Goal: Task Accomplishment & Management: Complete application form

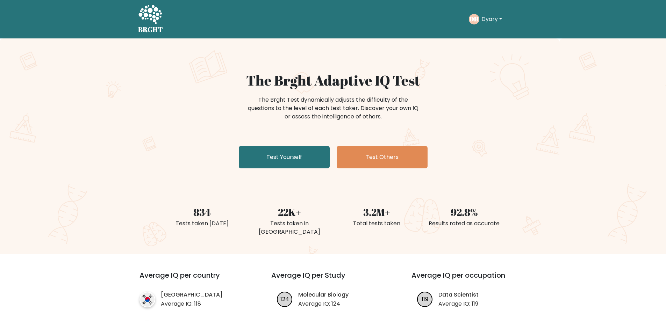
click at [498, 16] on button "Dyary" at bounding box center [491, 19] width 25 height 9
click at [482, 46] on link "Profile" at bounding box center [496, 45] width 55 height 11
click at [266, 146] on link "Test Yourself" at bounding box center [284, 157] width 91 height 22
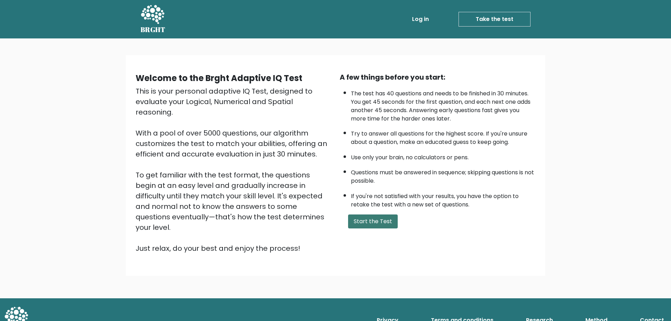
click at [372, 215] on button "Start the Test" at bounding box center [373, 222] width 50 height 14
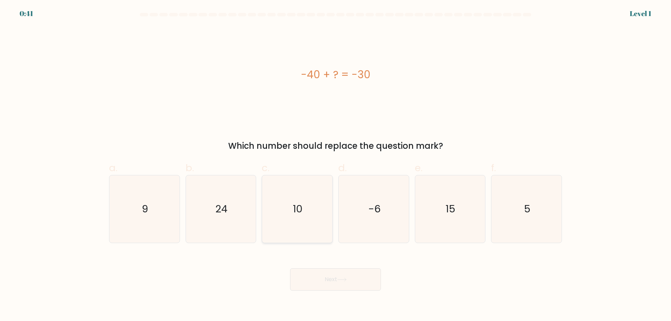
click at [306, 197] on icon "10" at bounding box center [297, 209] width 67 height 67
click at [336, 165] on input "c. 10" at bounding box center [336, 163] width 0 height 5
radio input "true"
click at [323, 269] on button "Next" at bounding box center [335, 280] width 91 height 22
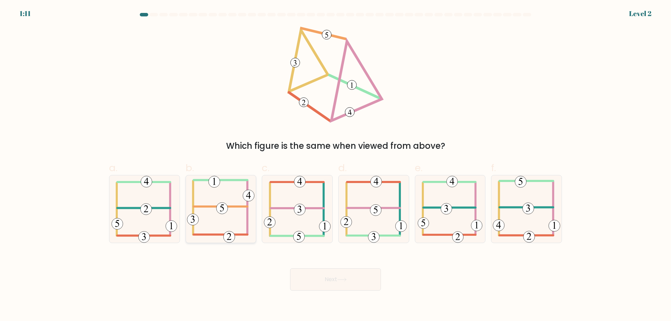
click at [226, 210] on icon at bounding box center [220, 209] width 67 height 67
click at [336, 165] on input "b." at bounding box center [336, 163] width 0 height 5
radio input "true"
click at [331, 273] on button "Next" at bounding box center [335, 280] width 91 height 22
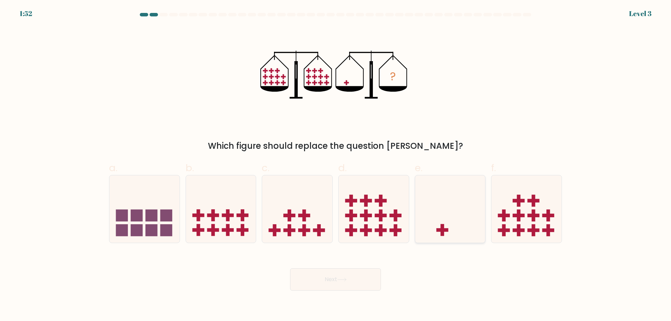
click at [445, 211] on icon at bounding box center [450, 209] width 70 height 58
click at [336, 165] on input "e." at bounding box center [336, 163] width 0 height 5
radio input "true"
click at [362, 269] on button "Next" at bounding box center [335, 280] width 91 height 22
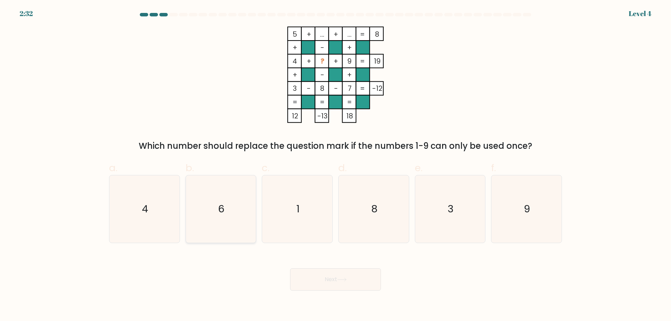
click at [234, 204] on icon "6" at bounding box center [220, 209] width 67 height 67
click at [336, 165] on input "b. 6" at bounding box center [336, 163] width 0 height 5
radio input "true"
click at [312, 269] on button "Next" at bounding box center [335, 280] width 91 height 22
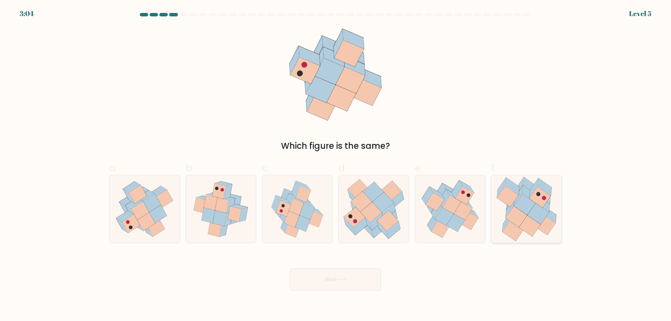
click at [518, 210] on icon at bounding box center [516, 216] width 21 height 21
click at [336, 165] on input "f." at bounding box center [336, 163] width 0 height 5
radio input "true"
click at [370, 274] on button "Next" at bounding box center [335, 280] width 91 height 22
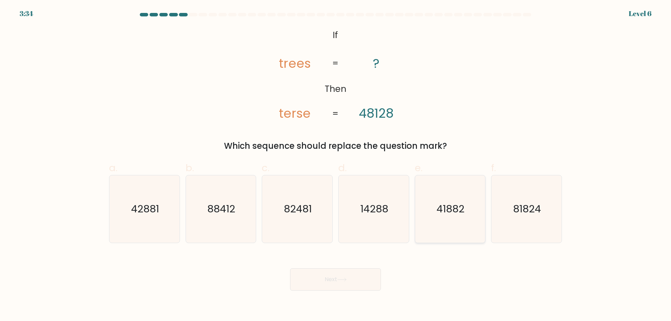
click at [441, 222] on icon "41882" at bounding box center [449, 209] width 67 height 67
click at [336, 165] on input "e. 41882" at bounding box center [336, 163] width 0 height 5
radio input "true"
click at [343, 269] on button "Next" at bounding box center [335, 280] width 91 height 22
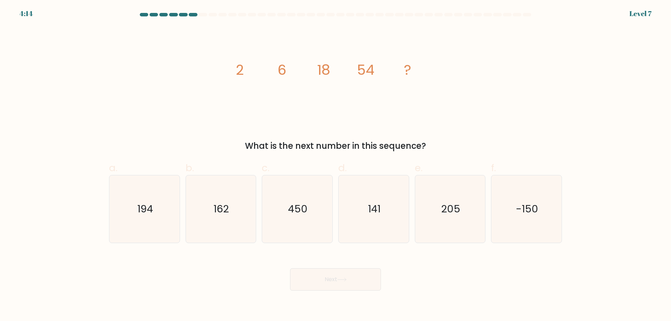
click at [259, 208] on div "c. 450" at bounding box center [297, 202] width 77 height 83
click at [249, 205] on icon "162" at bounding box center [220, 209] width 67 height 67
click at [336, 165] on input "b. 162" at bounding box center [336, 163] width 0 height 5
radio input "true"
click at [333, 271] on button "Next" at bounding box center [335, 280] width 91 height 22
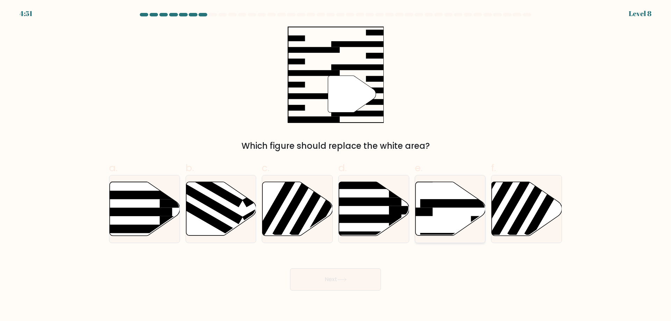
click at [420, 201] on icon at bounding box center [450, 209] width 70 height 54
click at [336, 165] on input "e." at bounding box center [336, 163] width 0 height 5
radio input "true"
click at [351, 269] on button "Next" at bounding box center [335, 280] width 91 height 22
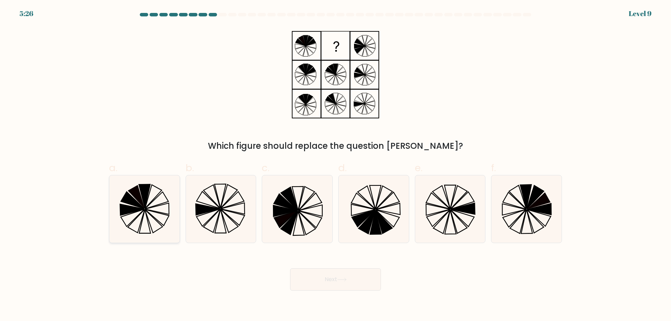
click at [143, 209] on icon at bounding box center [136, 220] width 17 height 23
click at [336, 165] on input "a." at bounding box center [336, 163] width 0 height 5
radio input "true"
click at [356, 269] on button "Next" at bounding box center [335, 280] width 91 height 22
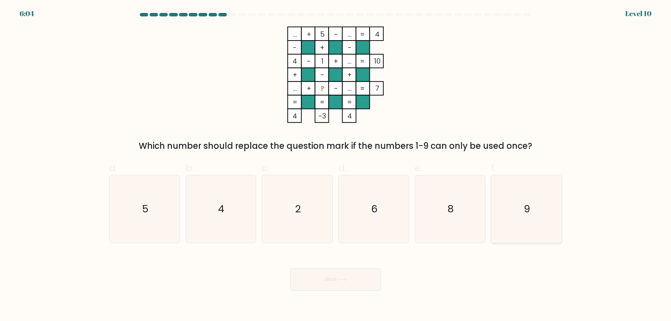
click at [495, 204] on icon "9" at bounding box center [526, 209] width 67 height 67
click at [336, 165] on input "f. 9" at bounding box center [336, 163] width 0 height 5
radio input "true"
click at [345, 269] on button "Next" at bounding box center [335, 280] width 91 height 22
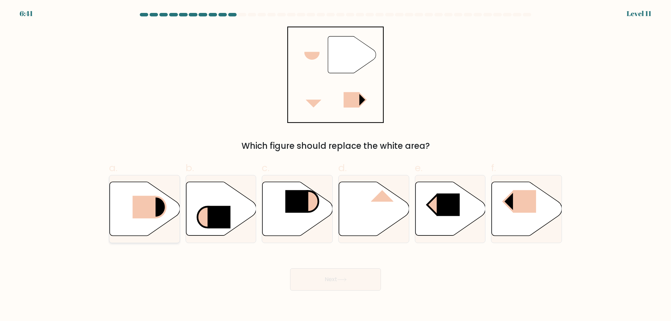
click at [144, 182] on icon at bounding box center [145, 209] width 70 height 54
click at [336, 165] on input "a." at bounding box center [336, 163] width 0 height 5
radio input "true"
click at [346, 278] on icon at bounding box center [341, 280] width 9 height 4
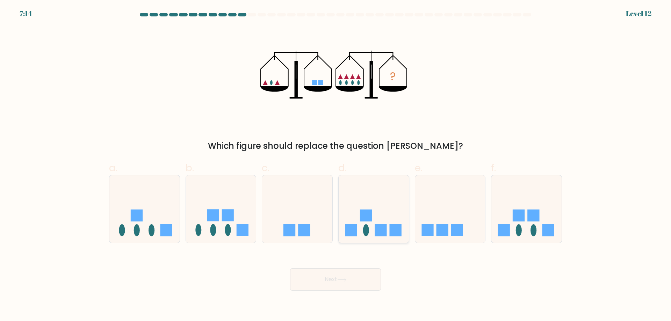
click at [371, 205] on icon at bounding box center [374, 209] width 70 height 58
click at [336, 165] on input "d." at bounding box center [336, 163] width 0 height 5
radio input "true"
click at [352, 269] on button "Next" at bounding box center [335, 280] width 91 height 22
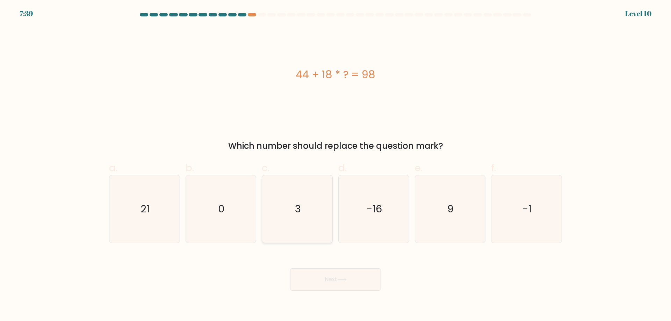
click at [313, 202] on icon "3" at bounding box center [297, 209] width 67 height 67
click at [336, 165] on input "c. 3" at bounding box center [336, 163] width 0 height 5
radio input "true"
click at [326, 269] on button "Next" at bounding box center [335, 280] width 91 height 22
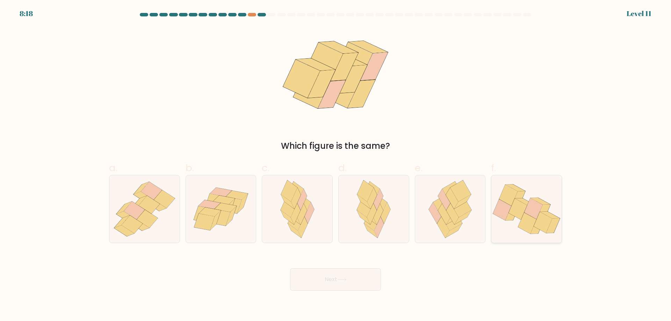
click at [529, 233] on icon at bounding box center [527, 209] width 70 height 58
click at [336, 165] on input "f." at bounding box center [336, 163] width 0 height 5
radio input "true"
click at [378, 272] on button "Next" at bounding box center [335, 280] width 91 height 22
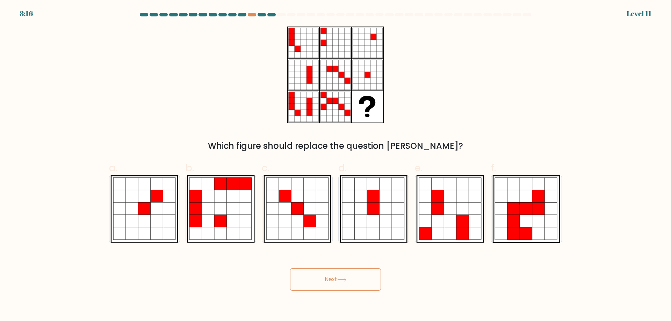
click at [378, 272] on button "Next" at bounding box center [335, 280] width 91 height 22
click at [152, 215] on icon at bounding box center [157, 221] width 13 height 13
click at [336, 165] on input "a." at bounding box center [336, 163] width 0 height 5
radio input "true"
click at [366, 269] on button "Next" at bounding box center [335, 280] width 91 height 22
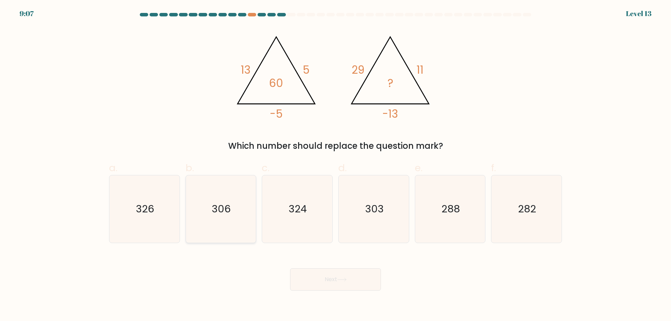
click at [204, 225] on icon "306" at bounding box center [220, 209] width 67 height 67
click at [336, 165] on input "b. 306" at bounding box center [336, 163] width 0 height 5
radio input "true"
click at [321, 262] on div "Next" at bounding box center [336, 271] width 462 height 39
click at [321, 269] on button "Next" at bounding box center [335, 280] width 91 height 22
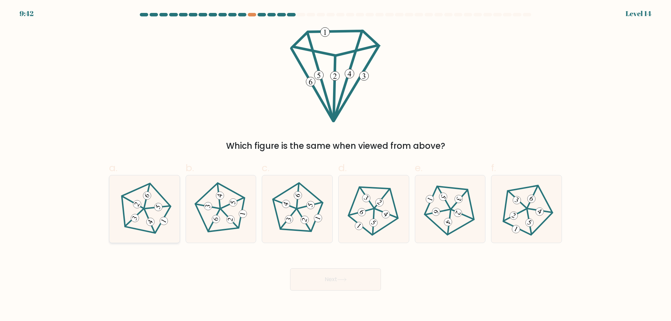
click at [165, 221] on 646 at bounding box center [163, 221] width 11 height 11
click at [336, 165] on input "a." at bounding box center [336, 163] width 0 height 5
radio input "true"
click at [297, 269] on button "Next" at bounding box center [335, 280] width 91 height 22
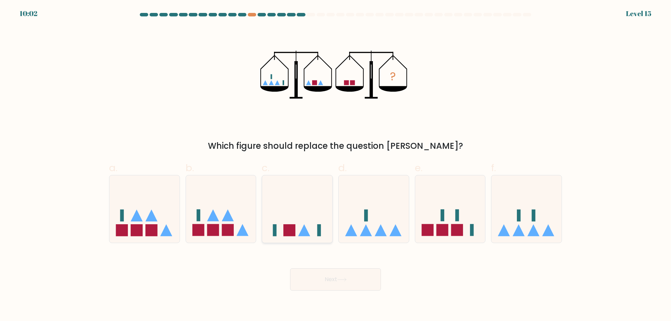
click at [299, 216] on icon at bounding box center [297, 209] width 70 height 58
click at [336, 165] on input "c." at bounding box center [336, 163] width 0 height 5
radio input "true"
click at [315, 269] on button "Next" at bounding box center [335, 280] width 91 height 22
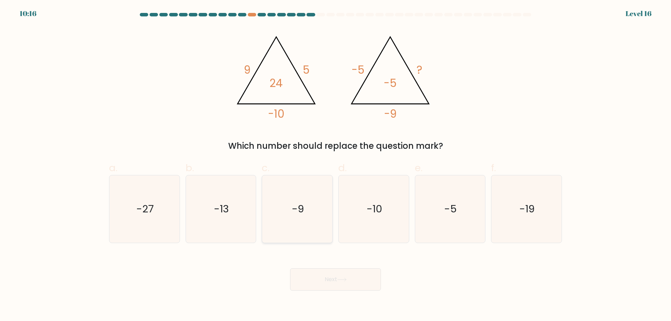
click at [276, 185] on icon "-9" at bounding box center [297, 209] width 67 height 67
click at [336, 165] on input "c. -9" at bounding box center [336, 163] width 0 height 5
radio input "true"
click at [320, 269] on button "Next" at bounding box center [335, 280] width 91 height 22
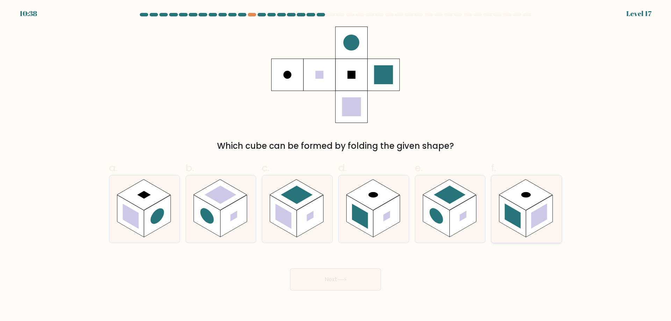
click at [545, 233] on icon at bounding box center [527, 209] width 70 height 67
click at [336, 165] on input "f." at bounding box center [336, 163] width 0 height 5
radio input "true"
click at [365, 271] on button "Next" at bounding box center [335, 280] width 91 height 22
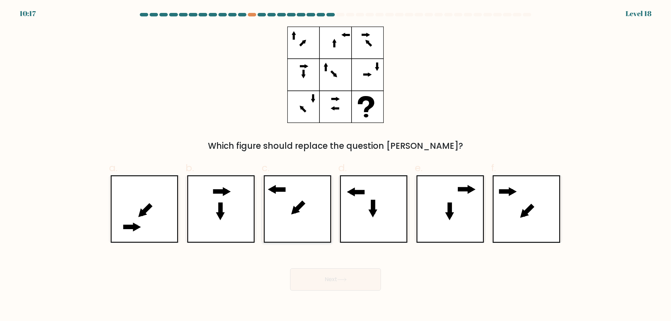
click at [266, 193] on icon at bounding box center [298, 209] width 68 height 67
click at [336, 165] on input "c." at bounding box center [336, 163] width 0 height 5
radio input "true"
click at [315, 274] on button "Next" at bounding box center [335, 280] width 91 height 22
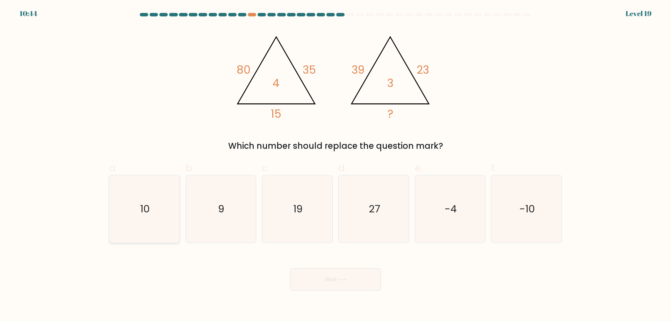
click at [156, 204] on icon "10" at bounding box center [144, 209] width 67 height 67
click at [336, 165] on input "a. 10" at bounding box center [336, 163] width 0 height 5
radio input "true"
click at [328, 269] on button "Next" at bounding box center [335, 280] width 91 height 22
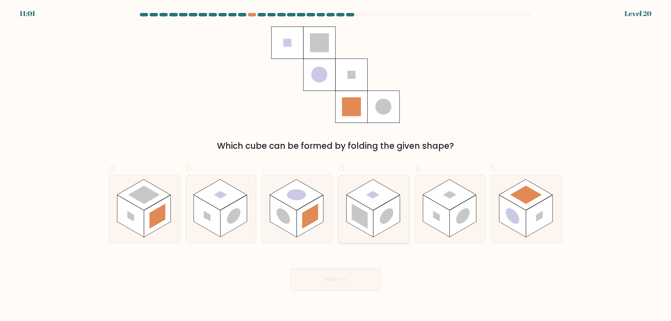
click at [364, 231] on icon at bounding box center [374, 209] width 70 height 67
click at [336, 165] on input "d." at bounding box center [336, 163] width 0 height 5
radio input "true"
click at [353, 271] on button "Next" at bounding box center [335, 280] width 91 height 22
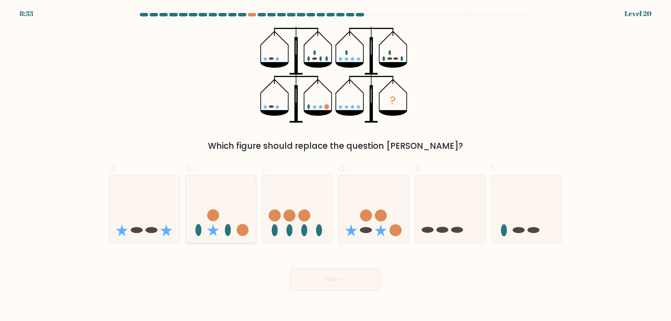
click at [226, 229] on ellipse at bounding box center [228, 230] width 6 height 12
click at [336, 165] on input "b." at bounding box center [336, 163] width 0 height 5
radio input "true"
click at [314, 269] on button "Next" at bounding box center [335, 280] width 91 height 22
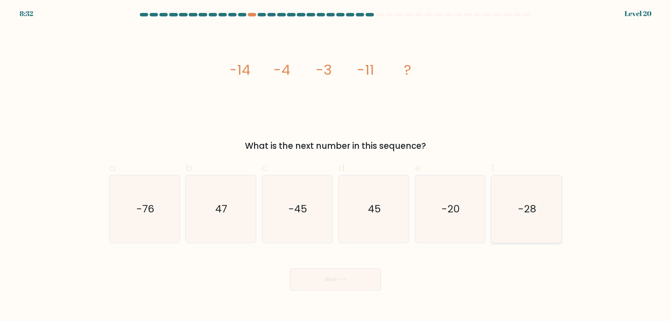
click at [504, 234] on icon "-28" at bounding box center [526, 209] width 67 height 67
click at [336, 165] on input "f. -28" at bounding box center [336, 163] width 0 height 5
radio input "true"
click at [342, 278] on icon at bounding box center [341, 280] width 9 height 4
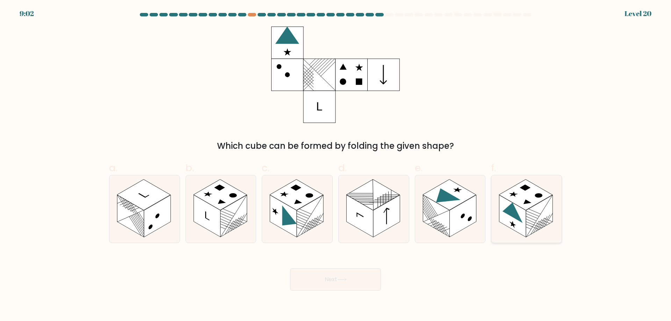
click at [523, 202] on rect at bounding box center [526, 195] width 54 height 31
click at [336, 165] on input "f." at bounding box center [336, 163] width 0 height 5
radio input "true"
click at [362, 269] on button "Next" at bounding box center [335, 280] width 91 height 22
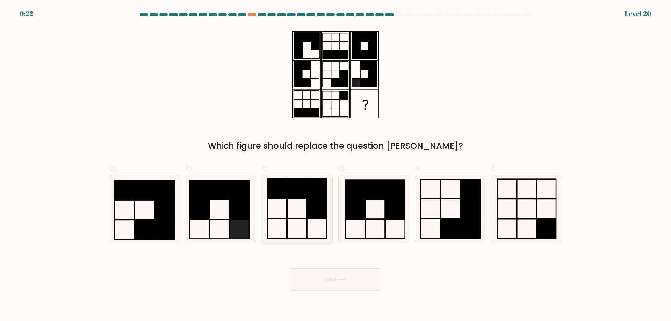
click at [285, 219] on icon at bounding box center [297, 209] width 67 height 67
click at [336, 165] on input "c." at bounding box center [336, 163] width 0 height 5
radio input "true"
click at [312, 269] on button "Next" at bounding box center [335, 280] width 91 height 22
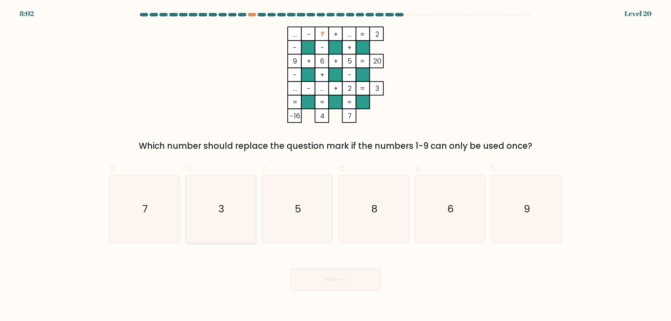
click at [198, 195] on icon "3" at bounding box center [220, 209] width 67 height 67
click at [336, 165] on input "b. 3" at bounding box center [336, 163] width 0 height 5
radio input "true"
click at [335, 269] on button "Next" at bounding box center [335, 280] width 91 height 22
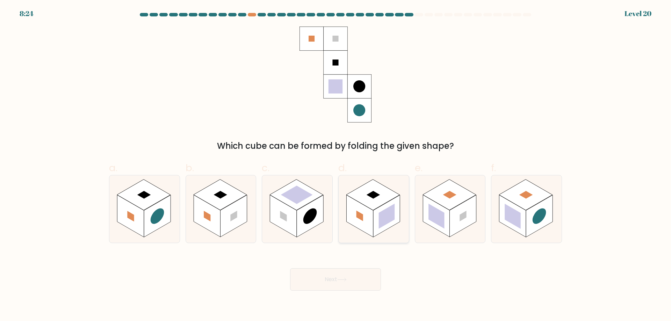
click at [361, 190] on rect at bounding box center [374, 195] width 54 height 31
click at [336, 165] on input "d." at bounding box center [336, 163] width 0 height 5
radio input "true"
click at [340, 280] on button "Next" at bounding box center [335, 280] width 91 height 22
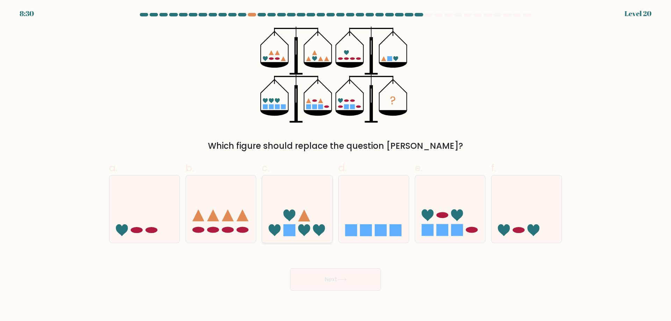
click at [278, 207] on icon at bounding box center [297, 209] width 70 height 58
click at [336, 165] on input "c." at bounding box center [336, 163] width 0 height 5
radio input "true"
click at [323, 269] on button "Next" at bounding box center [335, 280] width 91 height 22
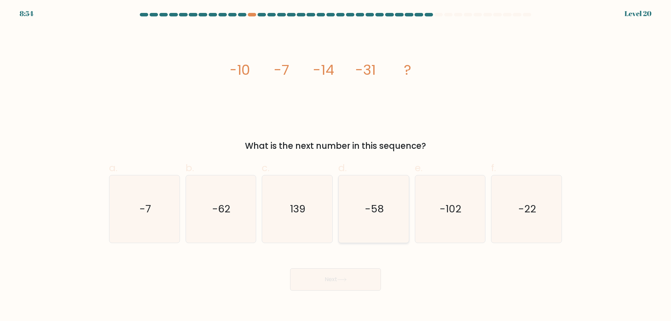
click at [355, 176] on icon "-58" at bounding box center [373, 209] width 67 height 67
click at [336, 165] on input "d. -58" at bounding box center [336, 163] width 0 height 5
radio input "true"
click at [340, 278] on icon at bounding box center [341, 280] width 9 height 4
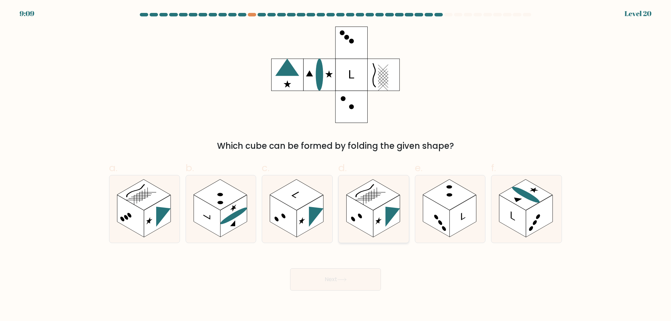
click at [377, 227] on rect at bounding box center [386, 216] width 27 height 42
click at [336, 165] on input "d." at bounding box center [336, 163] width 0 height 5
radio input "true"
click at [345, 269] on button "Next" at bounding box center [335, 280] width 91 height 22
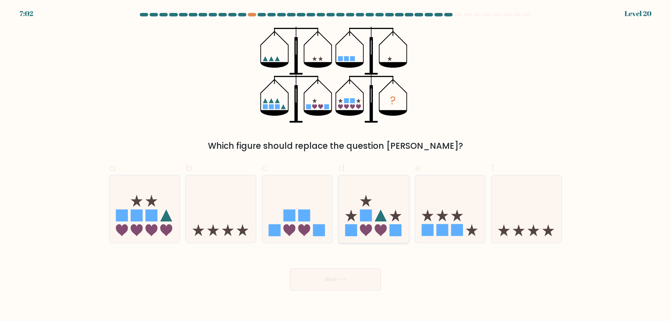
click at [352, 213] on icon at bounding box center [351, 216] width 12 height 12
click at [336, 165] on input "d." at bounding box center [336, 163] width 0 height 5
radio input "true"
click at [344, 278] on icon at bounding box center [341, 280] width 9 height 4
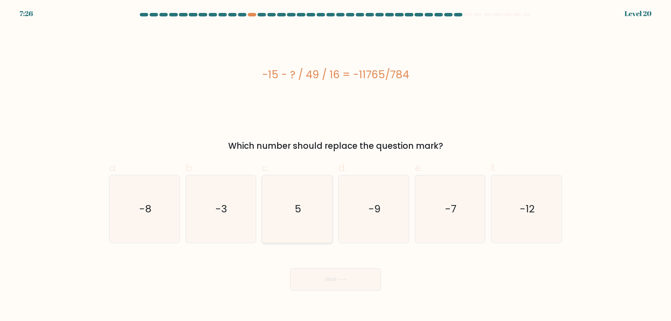
click at [291, 188] on icon "5" at bounding box center [297, 209] width 67 height 67
click at [336, 165] on input "c. 5" at bounding box center [336, 163] width 0 height 5
radio input "true"
click at [327, 269] on button "Next" at bounding box center [335, 280] width 91 height 22
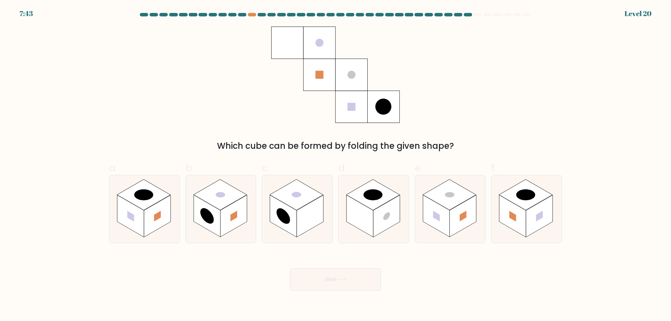
click at [416, 266] on div "Next" at bounding box center [336, 271] width 462 height 39
click at [371, 148] on div "Which cube can be formed by folding the given shape?" at bounding box center [335, 146] width 445 height 13
click at [435, 257] on div "Next" at bounding box center [336, 271] width 462 height 39
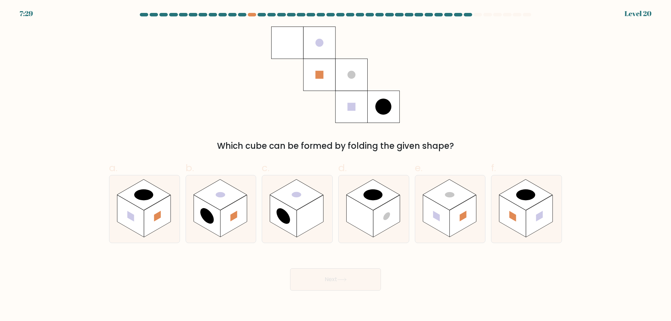
click at [226, 140] on div "Which cube can be formed by folding the given shape?" at bounding box center [335, 146] width 445 height 13
click at [184, 258] on div "Next" at bounding box center [336, 271] width 462 height 39
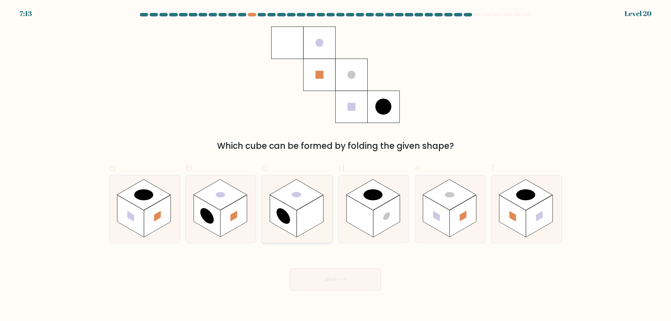
click at [300, 220] on rect at bounding box center [310, 216] width 27 height 42
click at [336, 165] on input "c." at bounding box center [336, 163] width 0 height 5
radio input "true"
click at [327, 269] on button "Next" at bounding box center [335, 280] width 91 height 22
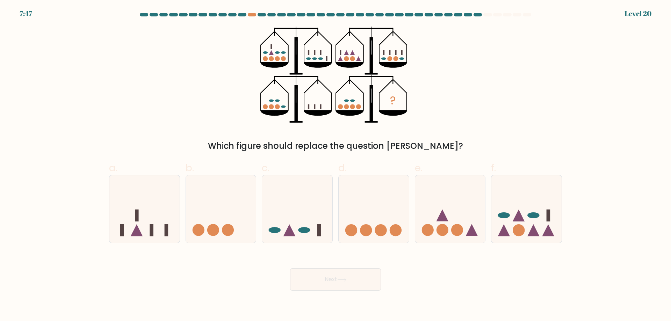
click at [357, 145] on div "Which figure should replace the question mark?" at bounding box center [335, 146] width 445 height 13
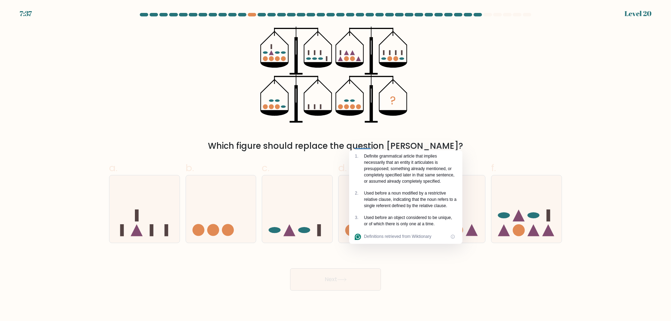
click at [340, 148] on div "Which figure should replace the question mark?" at bounding box center [335, 146] width 445 height 13
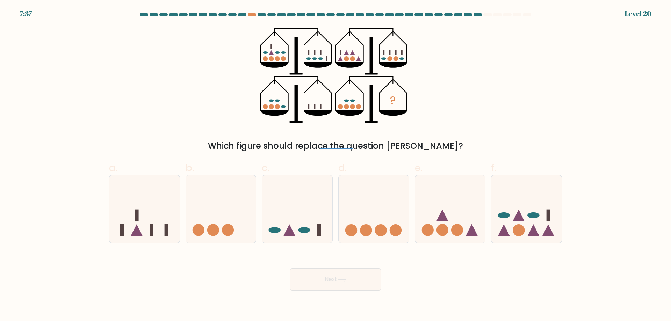
click at [340, 148] on div at bounding box center [337, 144] width 32 height 12
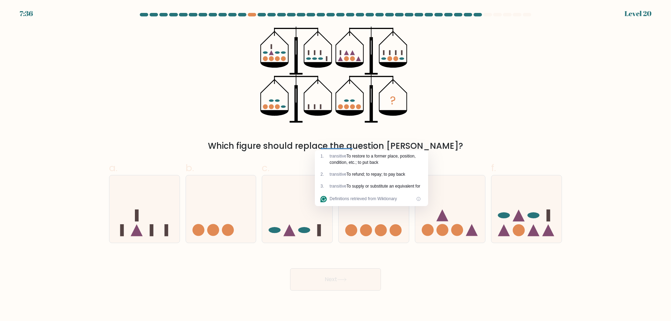
click at [340, 148] on div at bounding box center [337, 144] width 32 height 12
click at [331, 143] on div "Which figure should replace the question mark?" at bounding box center [335, 146] width 445 height 13
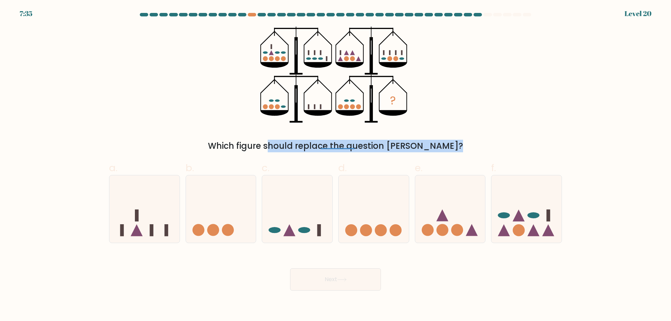
click at [331, 143] on div "Which figure should replace the question mark?" at bounding box center [335, 146] width 445 height 13
click at [284, 142] on div "Which figure should replace the question mark?" at bounding box center [335, 146] width 445 height 13
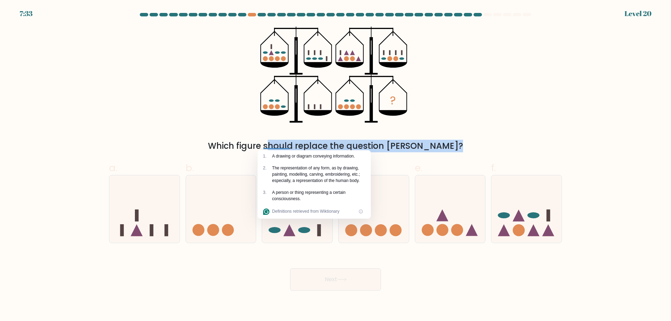
click at [284, 142] on div "Which figure should replace the question mark?" at bounding box center [335, 146] width 445 height 13
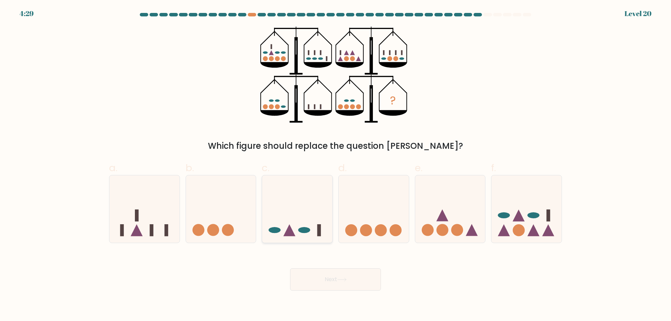
click at [311, 226] on icon at bounding box center [297, 209] width 70 height 58
click at [336, 165] on input "c." at bounding box center [336, 163] width 0 height 5
radio input "true"
click at [327, 269] on button "Next" at bounding box center [335, 280] width 91 height 22
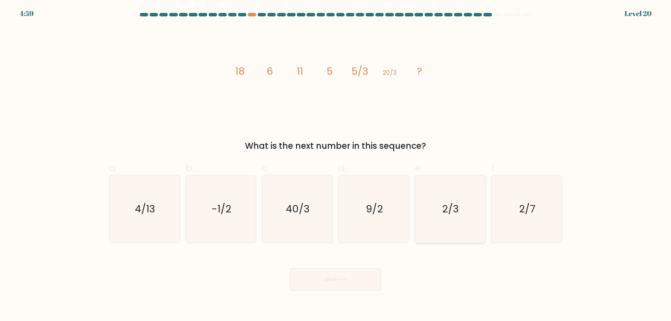
click at [442, 219] on icon "2/3" at bounding box center [449, 209] width 67 height 67
click at [336, 165] on input "e. 2/3" at bounding box center [336, 163] width 0 height 5
radio input "true"
click at [333, 269] on button "Next" at bounding box center [335, 280] width 91 height 22
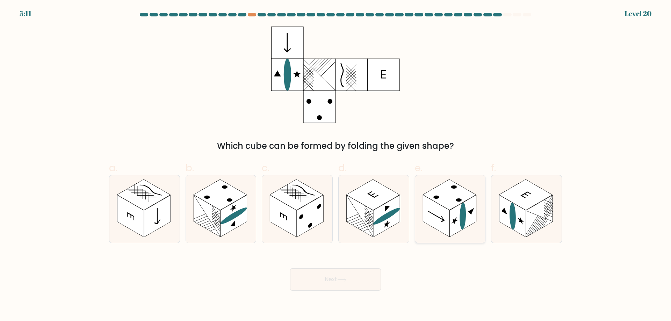
click at [438, 208] on rect at bounding box center [436, 216] width 27 height 42
click at [336, 165] on input "e." at bounding box center [336, 163] width 0 height 5
radio input "true"
click at [431, 252] on div "Next" at bounding box center [336, 271] width 462 height 39
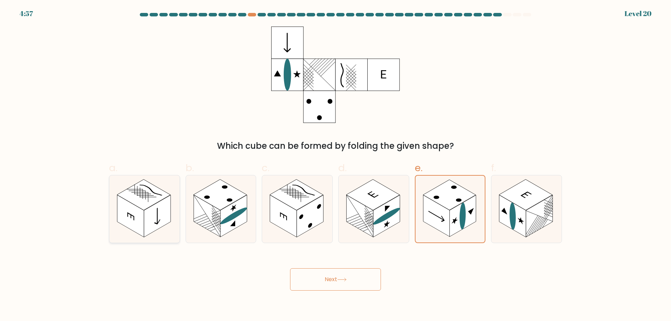
click at [147, 233] on icon at bounding box center [144, 209] width 70 height 67
click at [336, 165] on input "a." at bounding box center [336, 163] width 0 height 5
radio input "true"
click at [327, 274] on button "Next" at bounding box center [335, 280] width 91 height 22
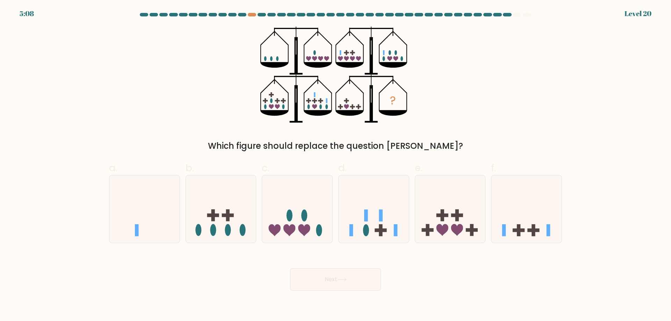
click at [339, 65] on icon at bounding box center [350, 65] width 28 height 6
click at [386, 202] on icon at bounding box center [374, 209] width 70 height 58
click at [336, 165] on input "d." at bounding box center [336, 163] width 0 height 5
radio input "true"
click at [362, 277] on button "Next" at bounding box center [335, 280] width 91 height 22
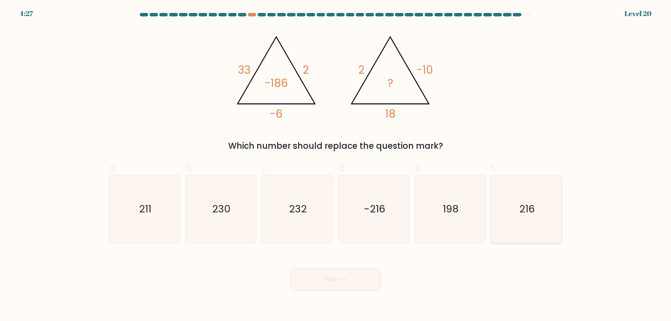
click at [499, 197] on icon "216" at bounding box center [526, 209] width 67 height 67
click at [336, 165] on input "f. 216" at bounding box center [336, 163] width 0 height 5
radio input "true"
click at [369, 269] on button "Next" at bounding box center [335, 280] width 91 height 22
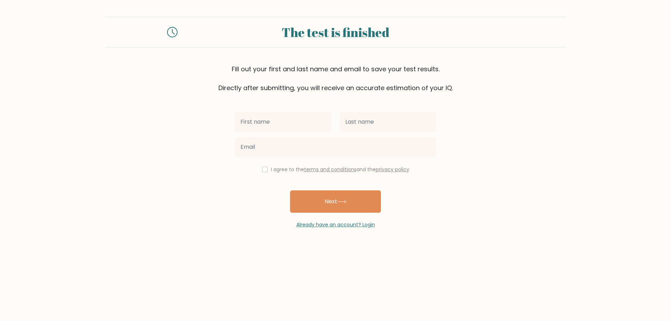
click at [254, 117] on input "text" at bounding box center [283, 122] width 97 height 20
type input "Dyary"
click at [352, 113] on input "text" at bounding box center [388, 122] width 97 height 20
type input "Hiewa"
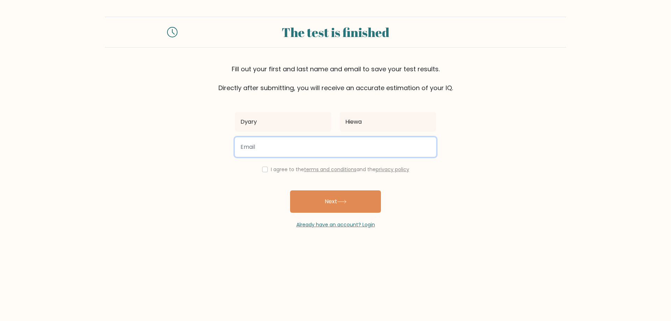
click at [291, 137] on input "email" at bounding box center [335, 147] width 201 height 20
click at [290, 191] on button "Next" at bounding box center [335, 202] width 91 height 22
type input "sdafsdgd8765432@gmail.com"
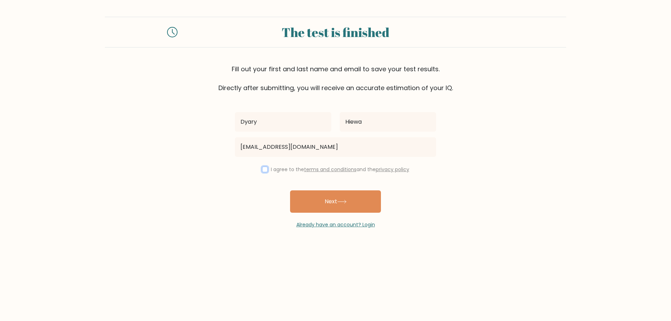
click at [268, 167] on input "checkbox" at bounding box center [265, 170] width 6 height 6
checkbox input "true"
click at [308, 191] on button "Next" at bounding box center [335, 202] width 91 height 22
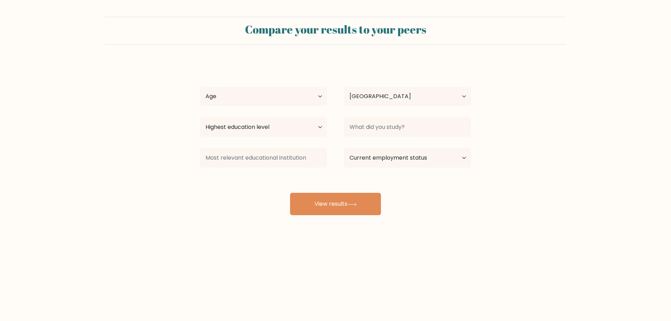
select select "IQ"
click at [260, 92] on select "Age Under [DEMOGRAPHIC_DATA] [DEMOGRAPHIC_DATA] [DEMOGRAPHIC_DATA] [DEMOGRAPHIC…" at bounding box center [263, 97] width 127 height 20
select select "45_54"
click at [200, 87] on select "Age Under 18 years old 18-24 years old 25-34 years old 35-44 years old 45-54 ye…" at bounding box center [263, 97] width 127 height 20
click at [259, 117] on select "Highest education level No schooling Primary Lower Secondary Upper Secondary Oc…" at bounding box center [263, 127] width 127 height 20
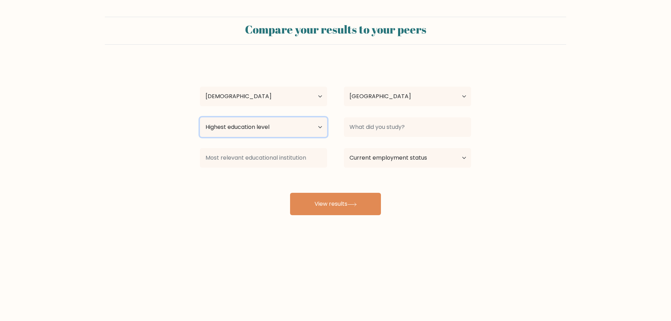
select select "doctoral_degree"
click at [200, 117] on select "Highest education level No schooling Primary Lower Secondary Upper Secondary Oc…" at bounding box center [263, 127] width 127 height 20
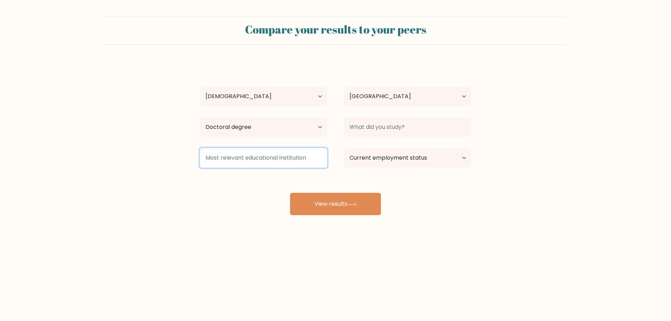
click at [305, 148] on input at bounding box center [263, 158] width 127 height 20
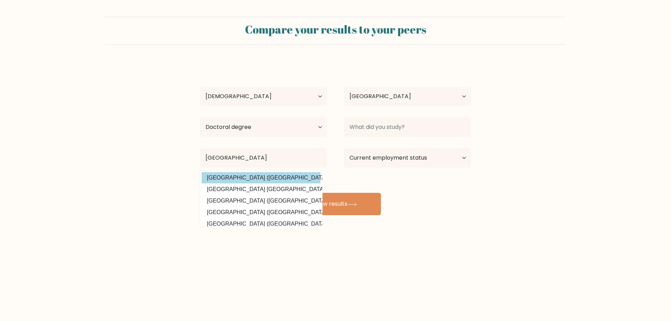
click at [280, 159] on div "Dyary Hiewa Age Under 18 years old 18-24 years old 25-34 years old 35-44 years …" at bounding box center [336, 139] width 280 height 154
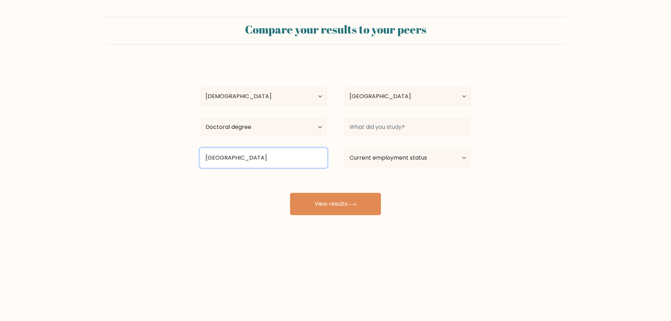
click at [267, 148] on input "Universiti Putra Malaysia" at bounding box center [263, 158] width 127 height 20
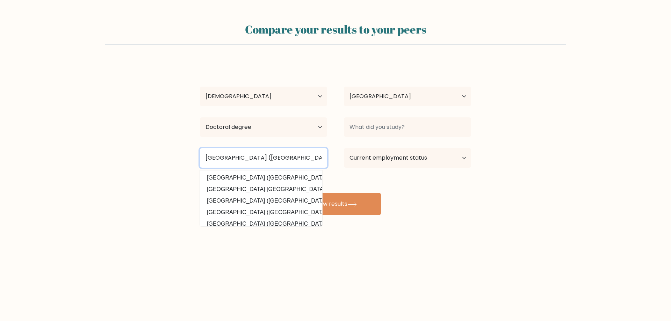
type input "Universiti Putra Malaysia (Malaysia)"
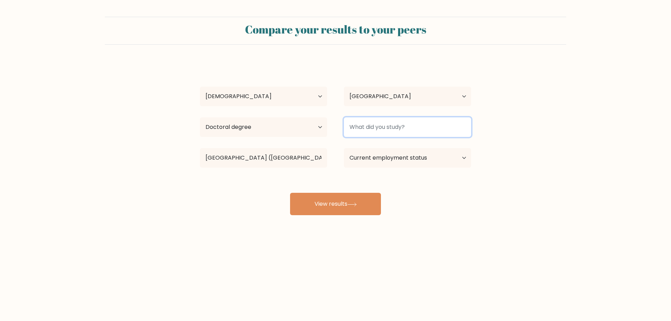
click at [358, 117] on input at bounding box center [407, 127] width 127 height 20
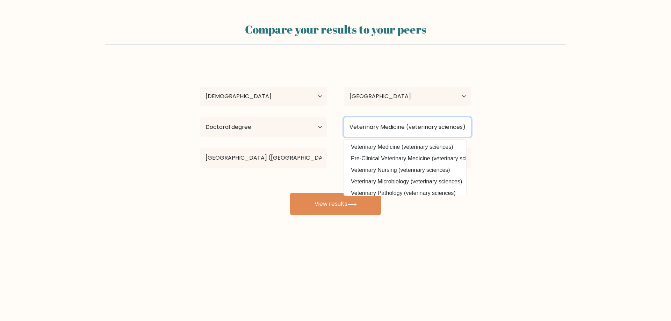
type input "Veterinary Medicine (veterinary sciences)"
click at [287, 213] on div "Compare your results to your peers Dyary Hiewa Age Under 18 years old 18-24 yea…" at bounding box center [335, 132] width 671 height 265
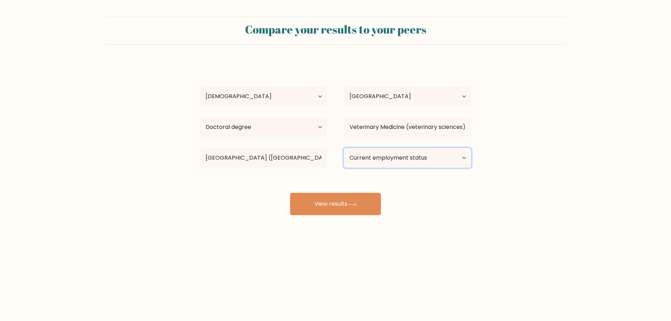
click at [356, 148] on select "Current employment status Employed Student Retired Other / prefer not to answer" at bounding box center [407, 158] width 127 height 20
select select "other"
click at [344, 148] on select "Current employment status Employed Student Retired Other / prefer not to answer" at bounding box center [407, 158] width 127 height 20
click at [320, 193] on button "View results" at bounding box center [335, 204] width 91 height 22
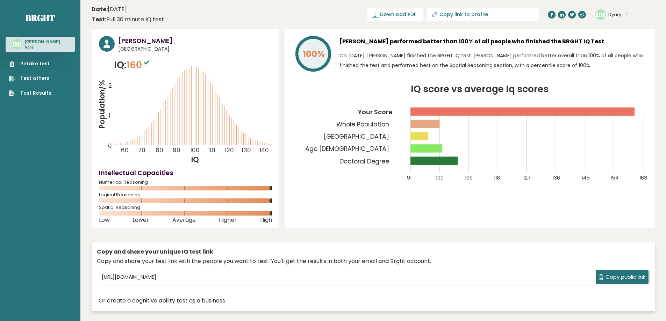
click at [432, 144] on rect at bounding box center [427, 148] width 32 height 8
click at [399, 201] on div "100% [PERSON_NAME] performed better than 100% of all people who finished the BR…" at bounding box center [470, 129] width 370 height 200
click at [278, 211] on div "[PERSON_NAME] [GEOGRAPHIC_DATA] IQ: 160 Population/% IQ 0 1 2 60 70 80 90 100 1…" at bounding box center [186, 129] width 188 height 200
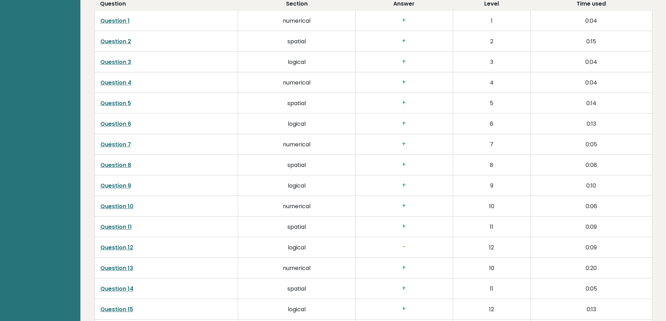
scroll to position [1141, 0]
